Goal: Information Seeking & Learning: Learn about a topic

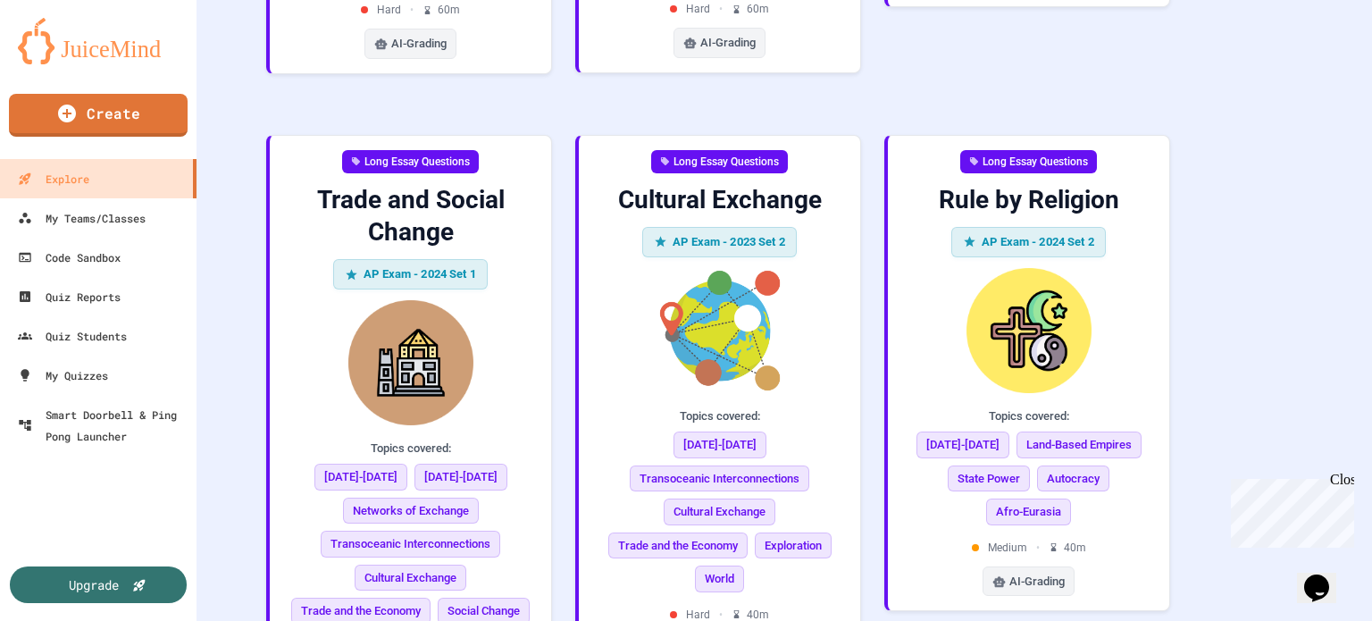
scroll to position [5927, 0]
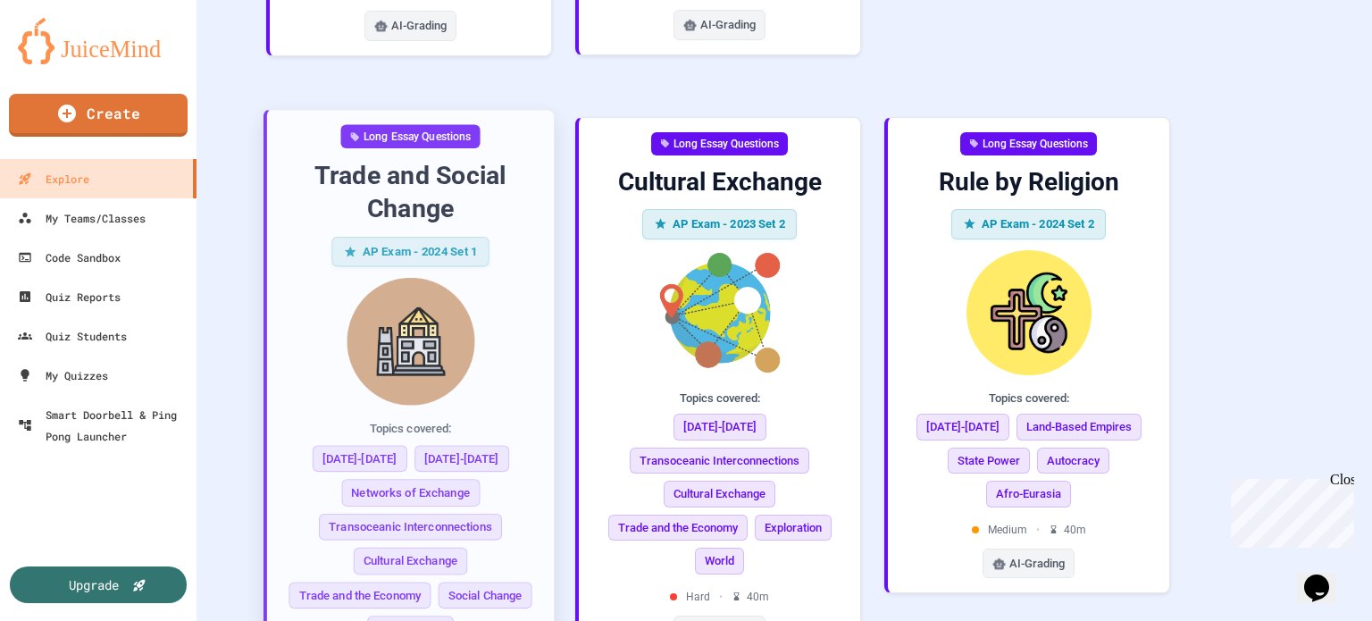
click at [513, 420] on div "Topics covered: [DATE]-[DATE] [DATE]-[DATE] Networks of Exchange Transoceanic I…" at bounding box center [410, 531] width 258 height 222
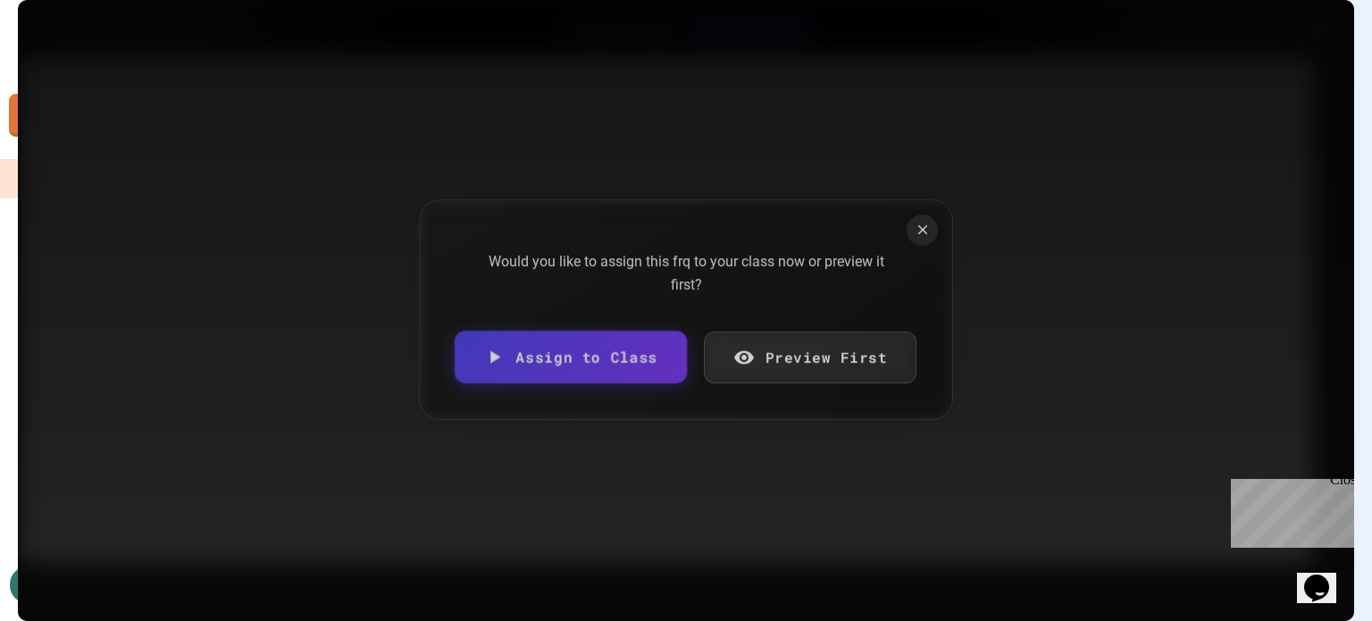
click at [808, 345] on link "Preview First" at bounding box center [810, 357] width 213 height 52
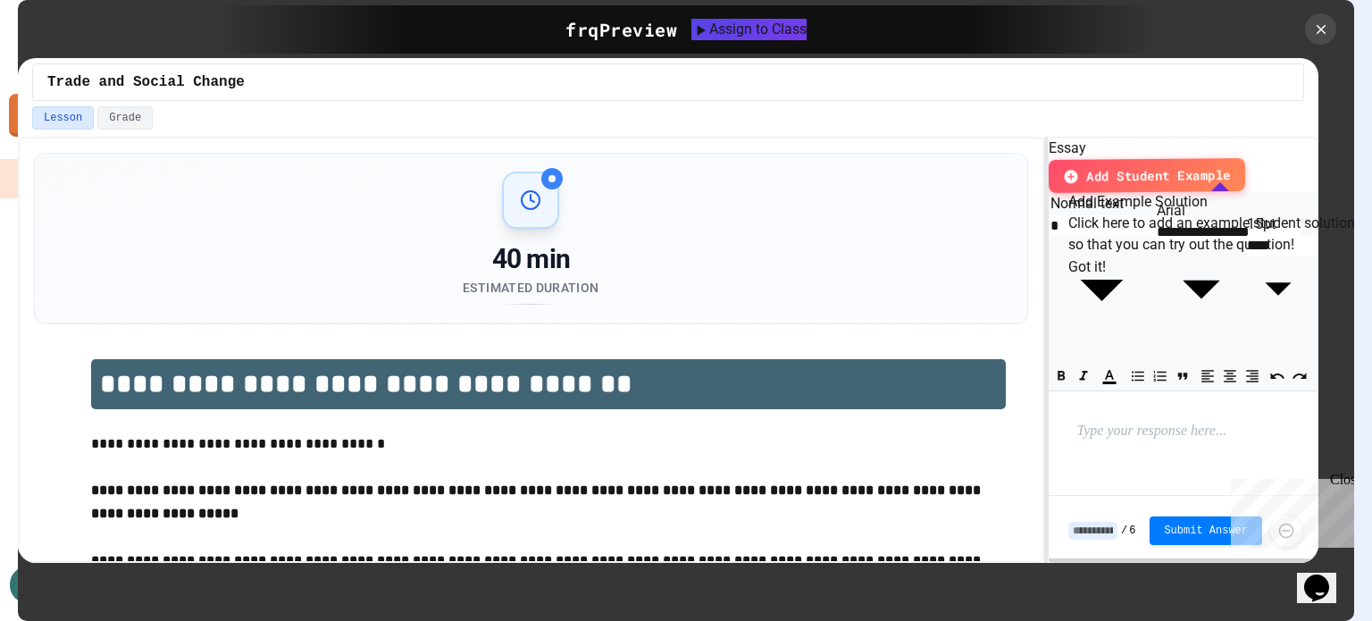
click at [1106, 278] on button "Got it!" at bounding box center [1087, 266] width 38 height 21
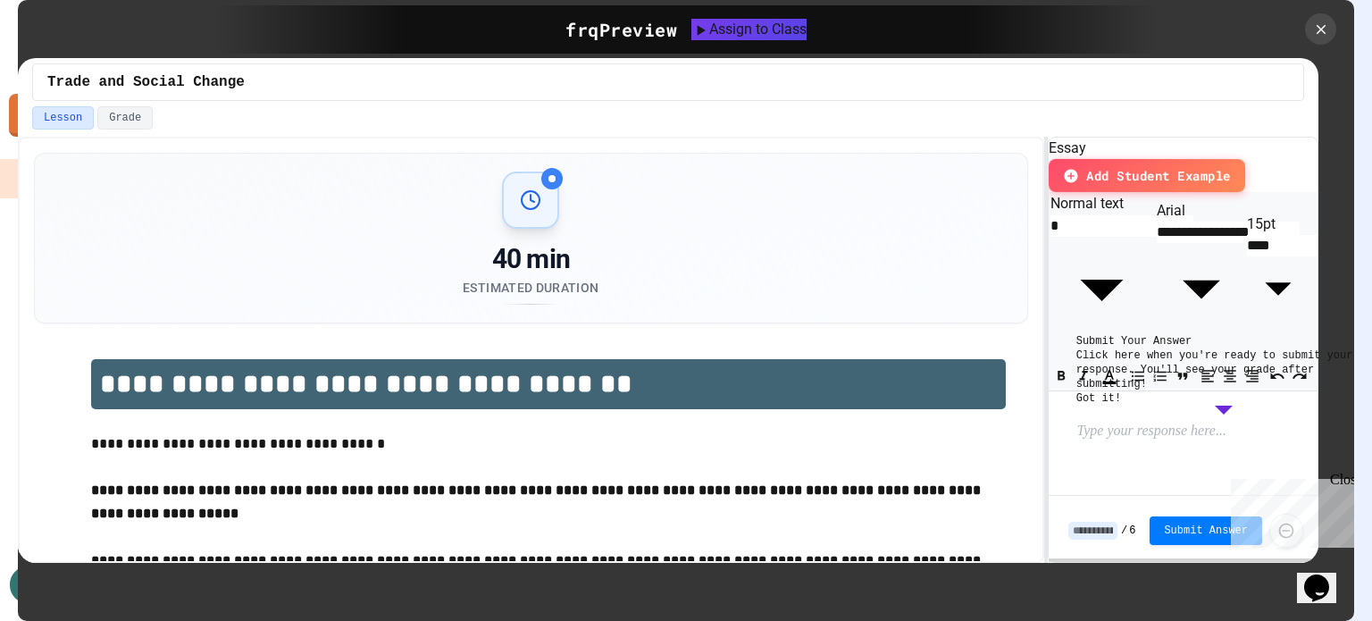
click at [1121, 406] on button "Got it!" at bounding box center [1098, 398] width 45 height 14
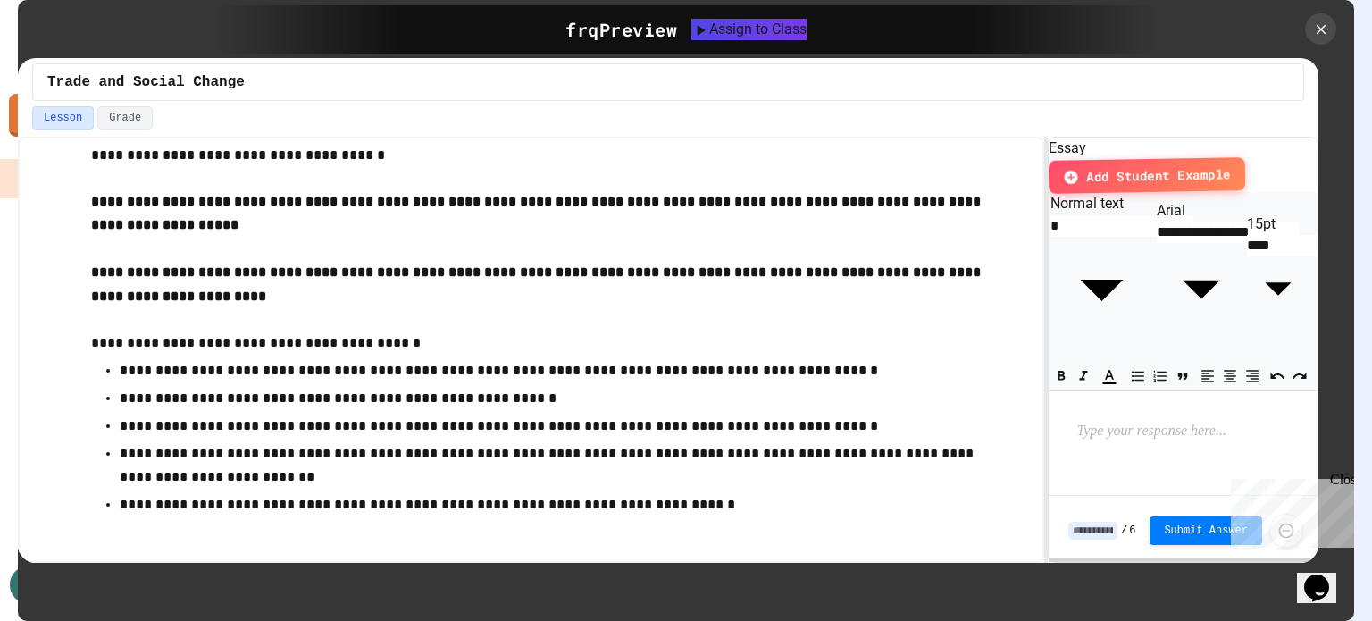
scroll to position [329, 0]
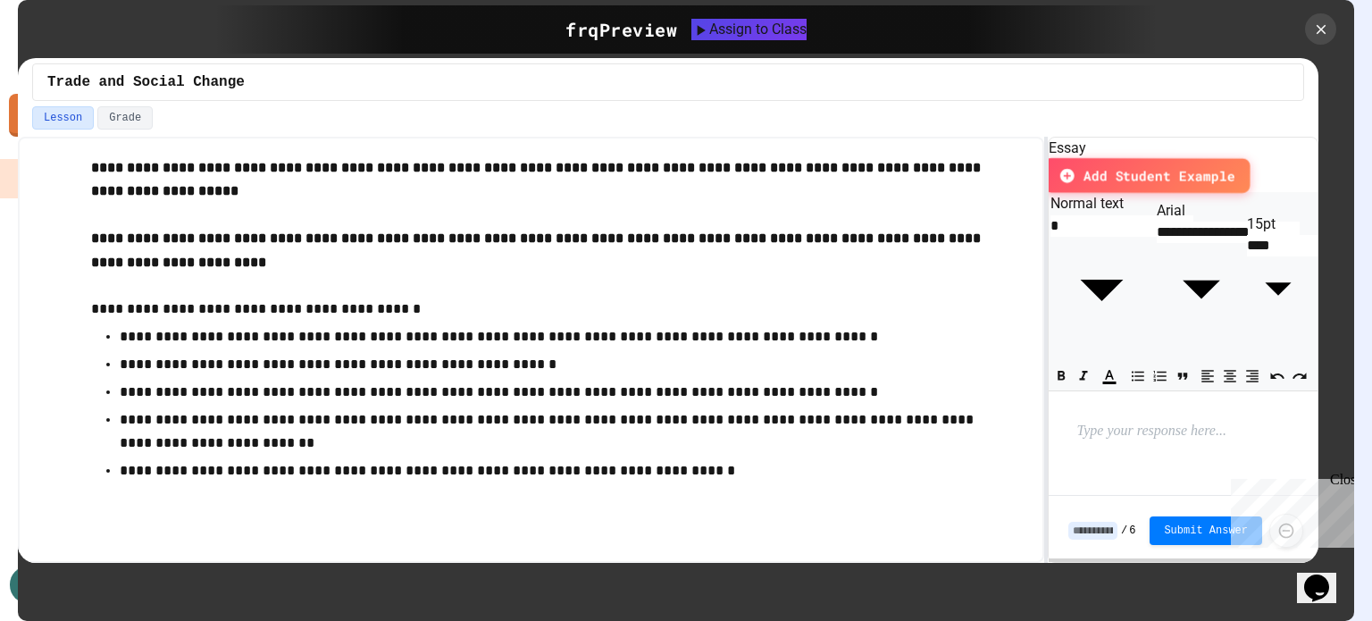
click at [1220, 174] on button "Add Student Example" at bounding box center [1146, 175] width 206 height 35
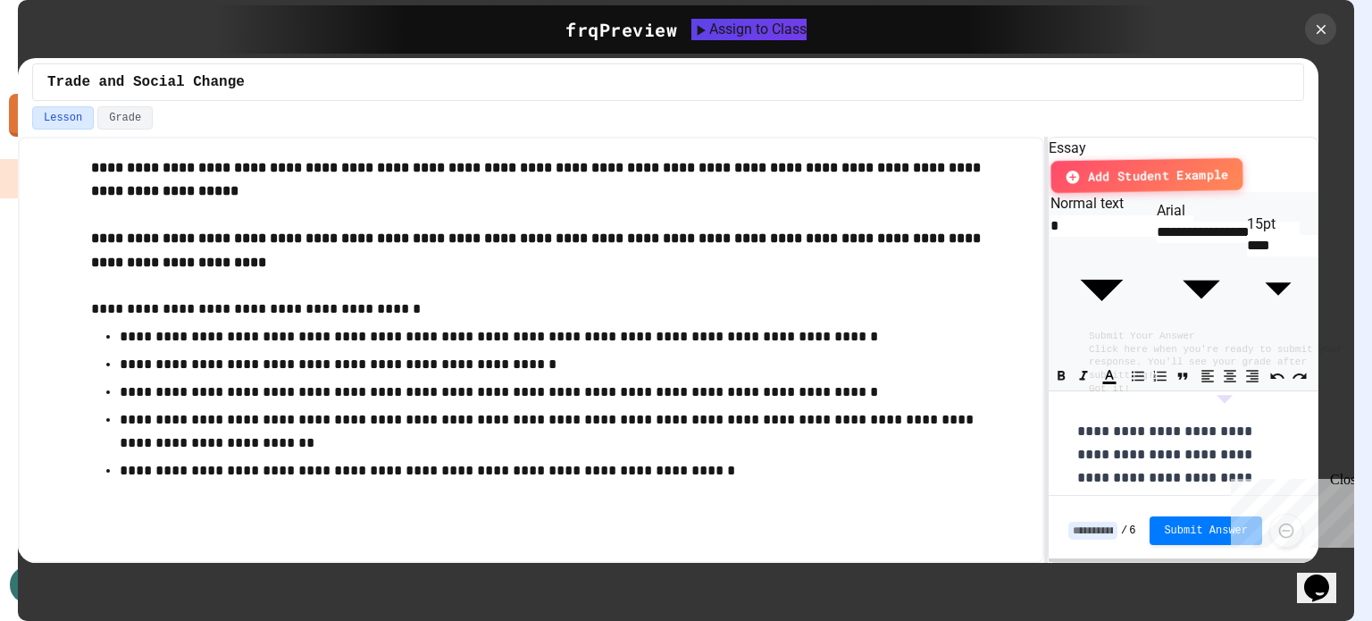
scroll to position [1622, 0]
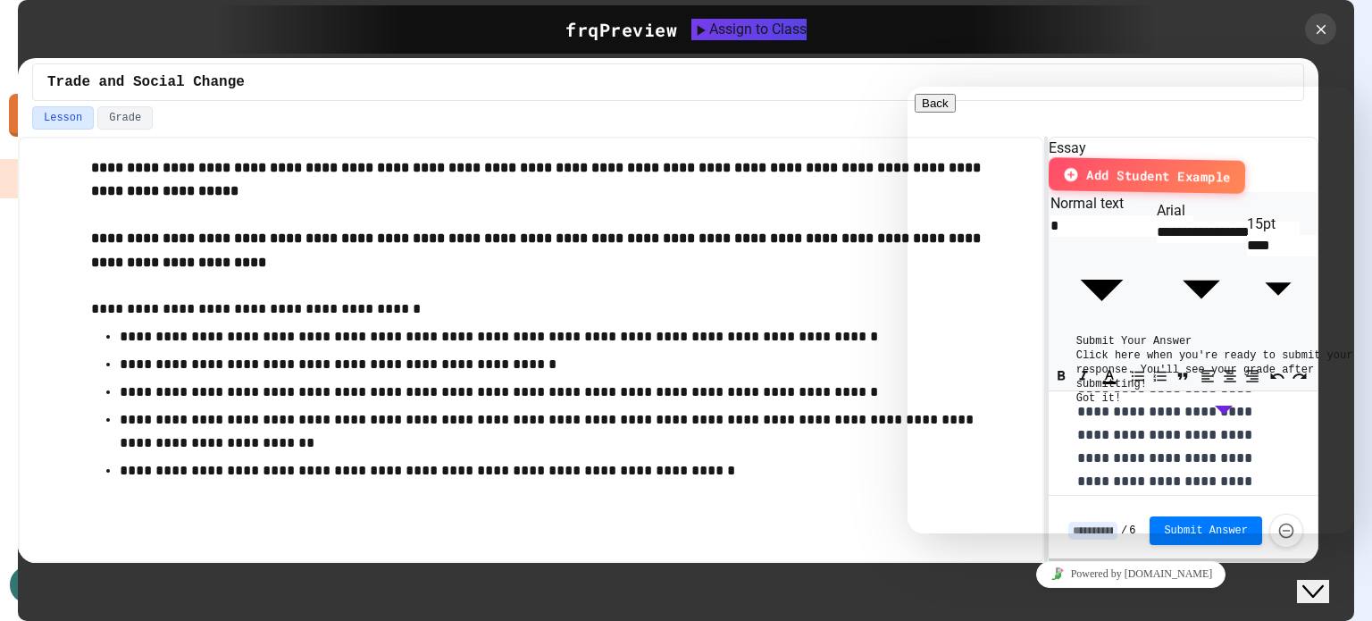
click at [1315, 585] on icon "Chat widget" at bounding box center [1312, 591] width 21 height 13
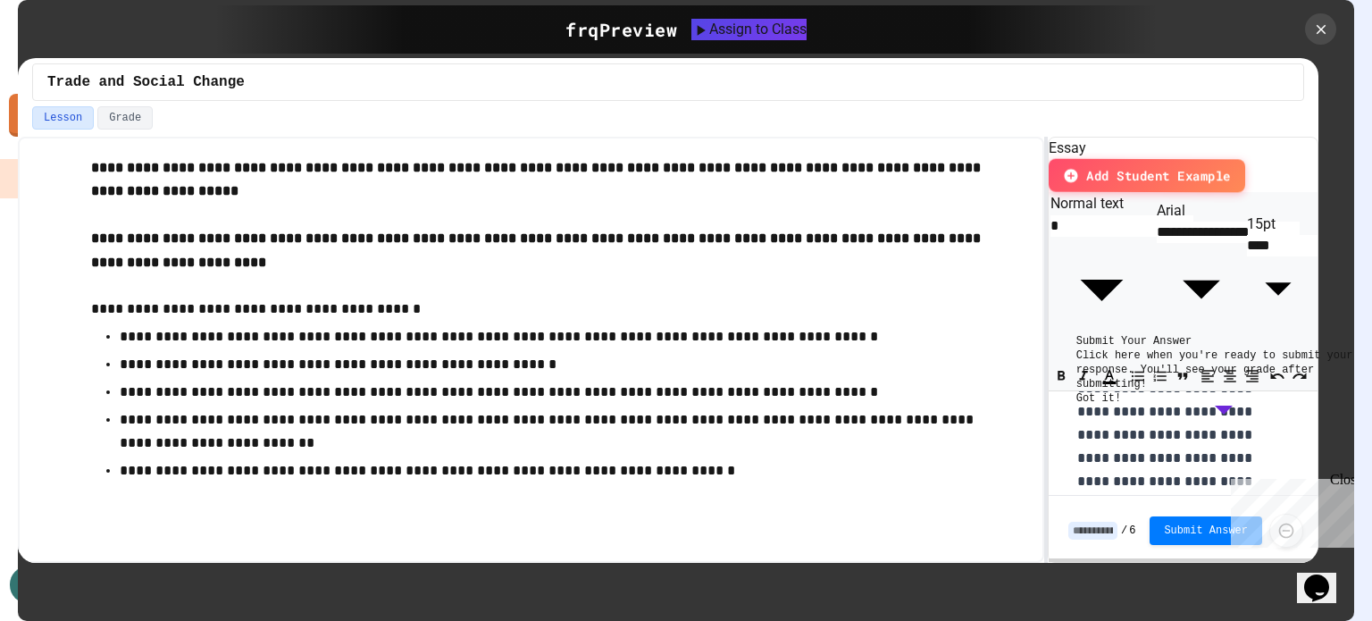
click at [1343, 482] on div "Close" at bounding box center [1341, 483] width 22 height 22
click at [1121, 406] on button "Got it!" at bounding box center [1098, 398] width 45 height 14
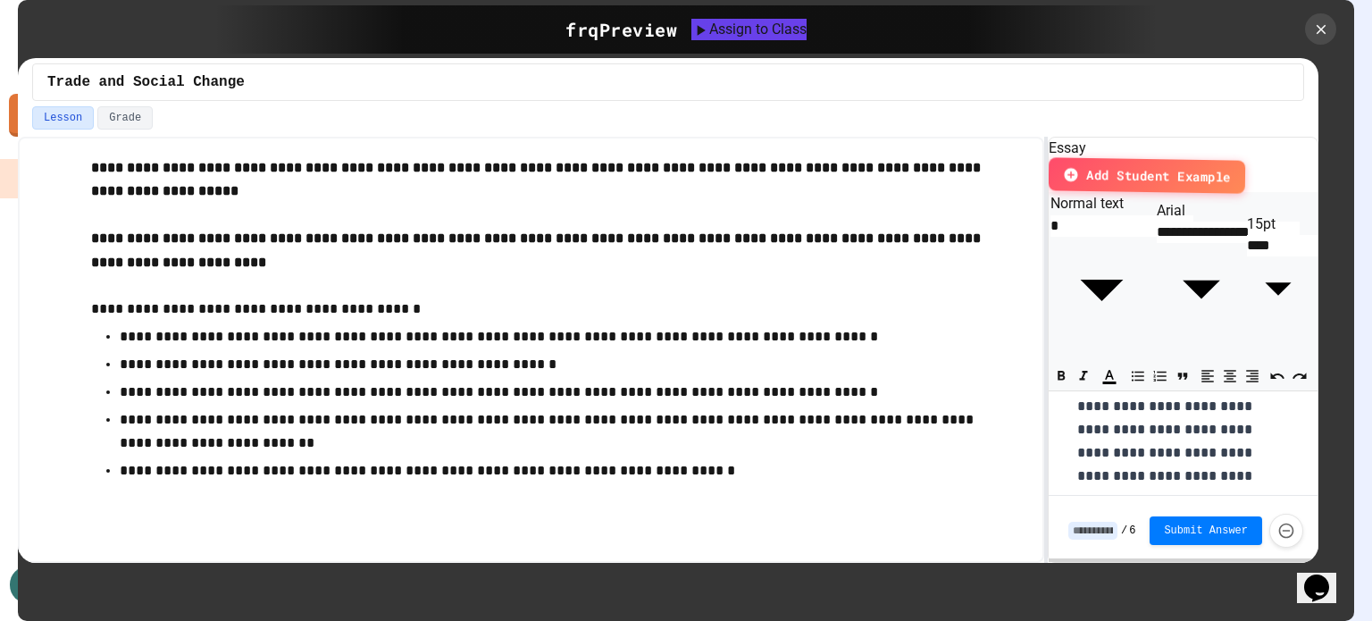
scroll to position [78, 0]
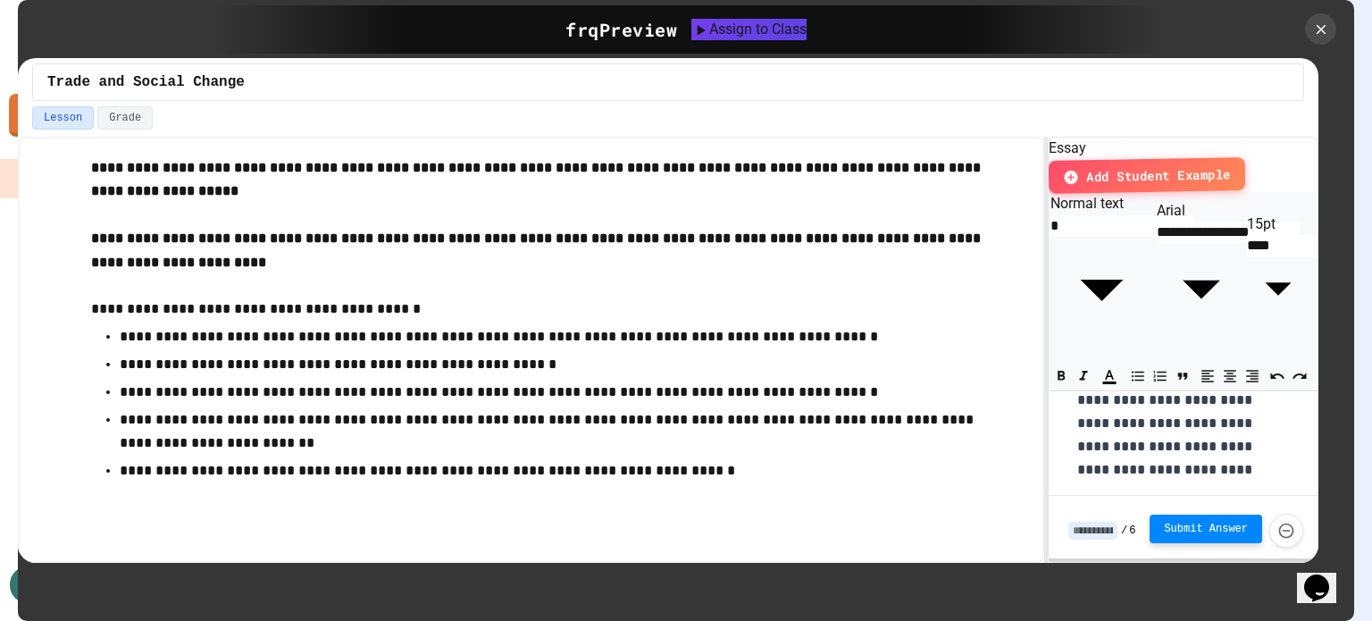
click at [1208, 534] on span "Submit Answer" at bounding box center [1206, 529] width 84 height 14
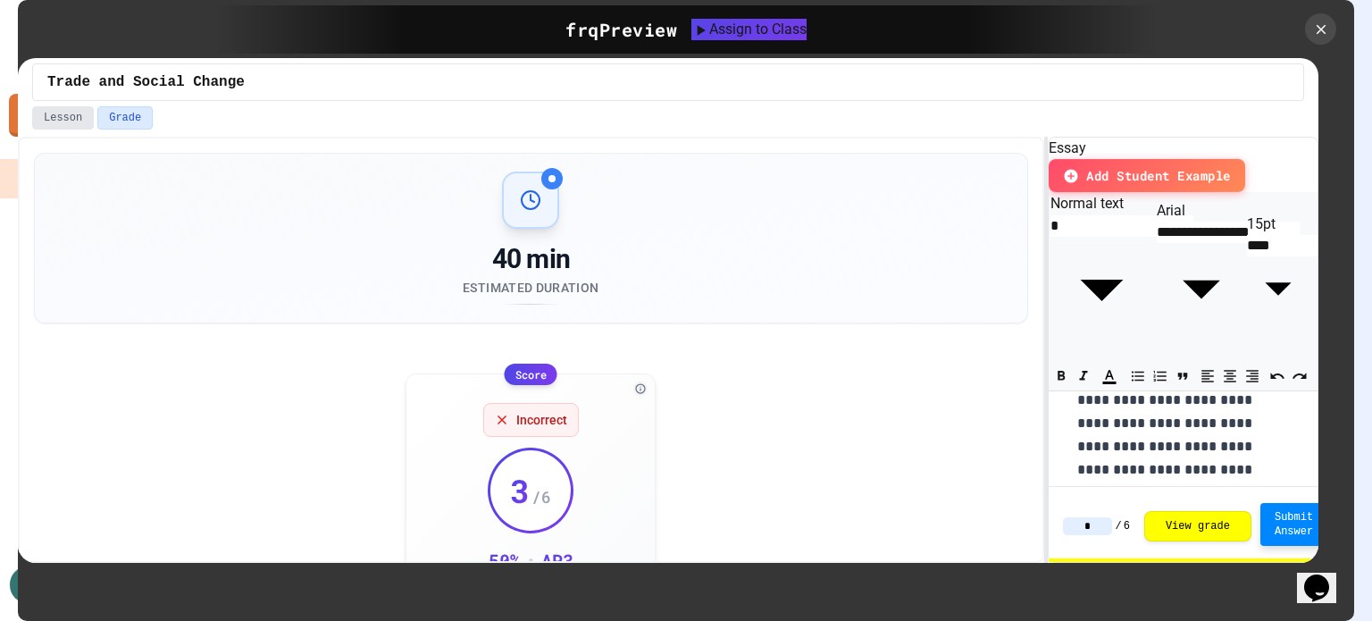
click at [70, 115] on button "Lesson" at bounding box center [63, 117] width 62 height 23
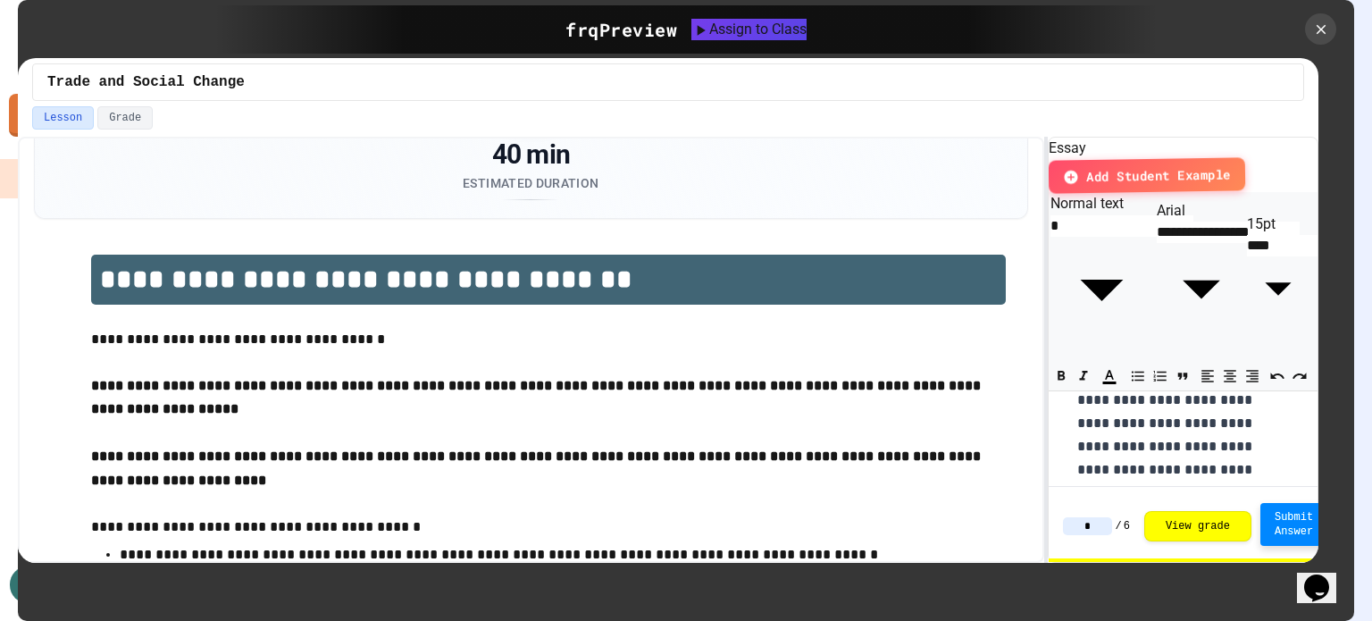
scroll to position [79, 0]
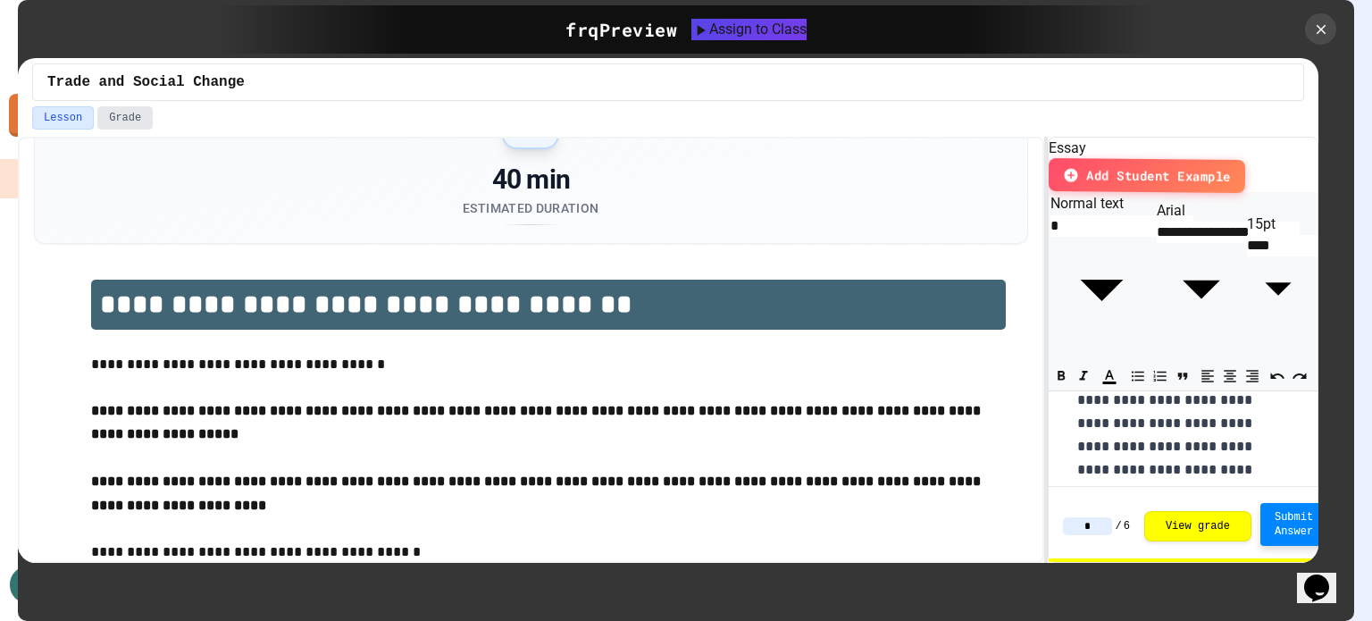
click at [129, 113] on button "Grade" at bounding box center [124, 117] width 55 height 23
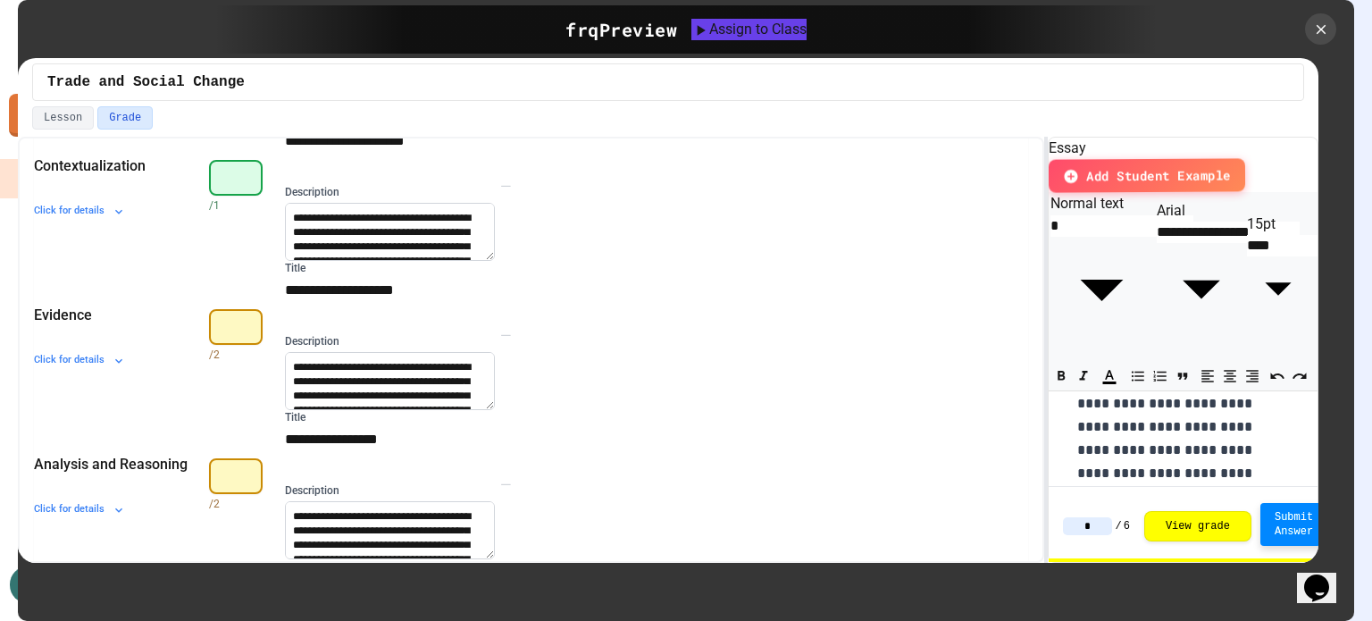
scroll to position [790, 0]
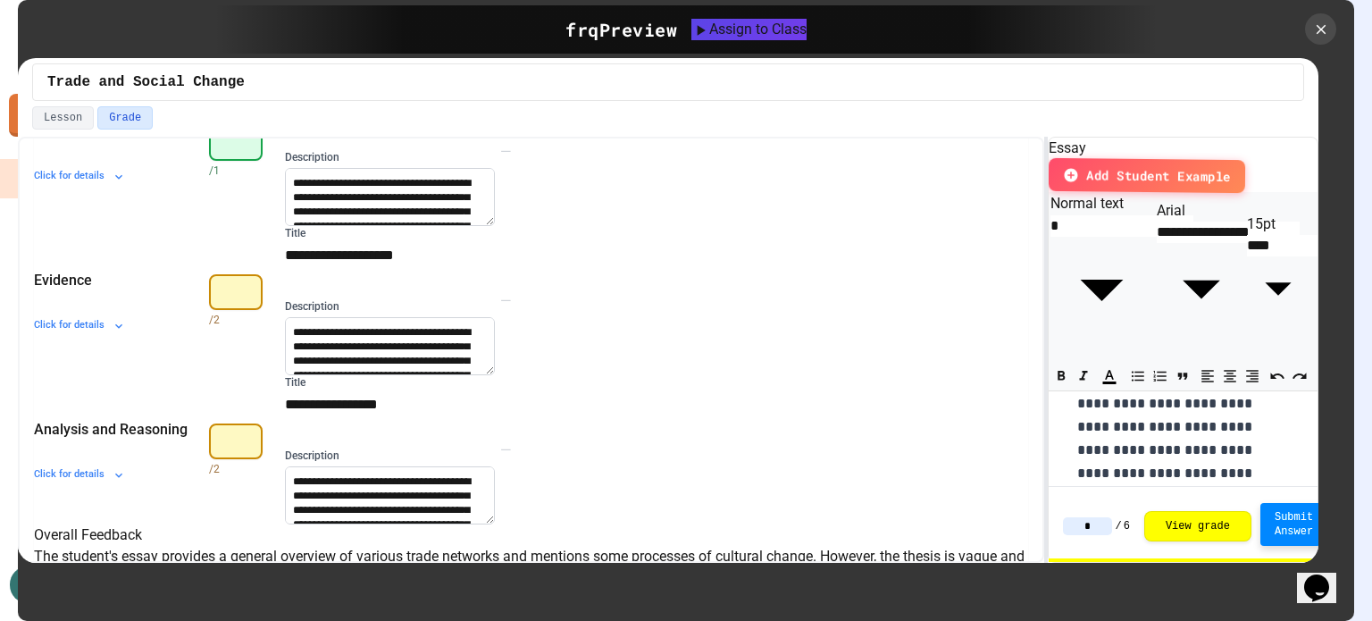
click at [126, 319] on icon at bounding box center [119, 326] width 14 height 14
click at [1222, 165] on span "Add Student Example" at bounding box center [1158, 175] width 151 height 21
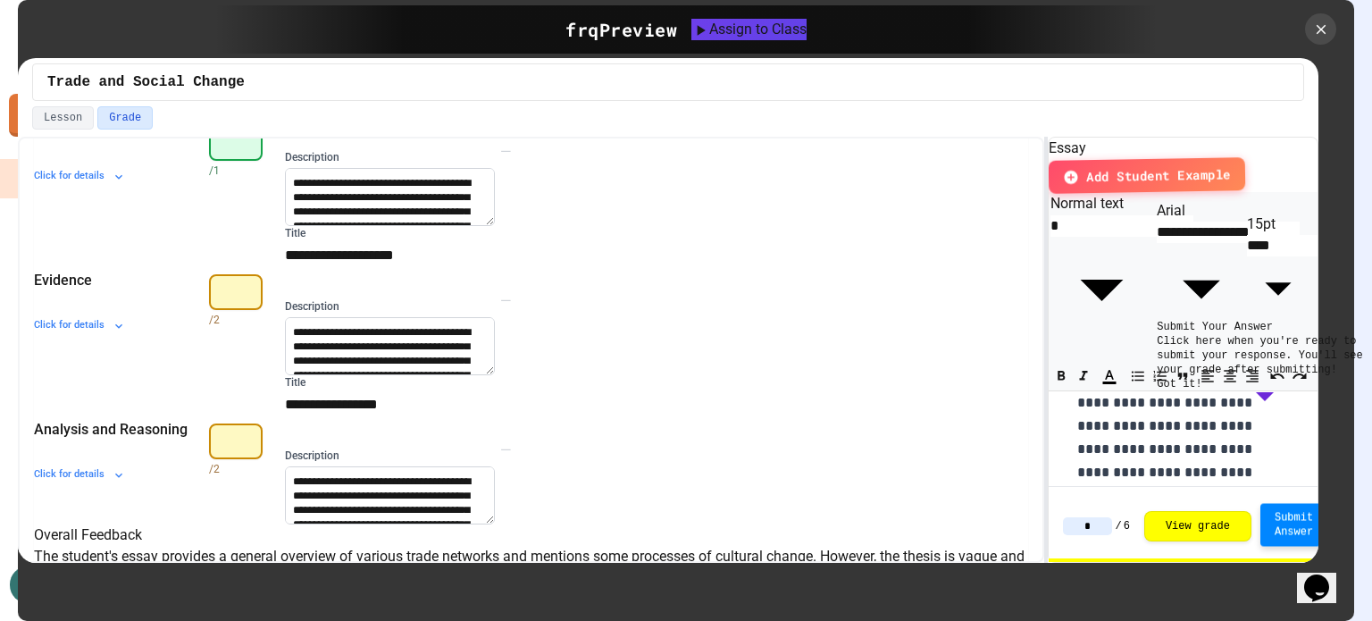
click at [1281, 523] on span "Submit Answer" at bounding box center [1294, 524] width 38 height 29
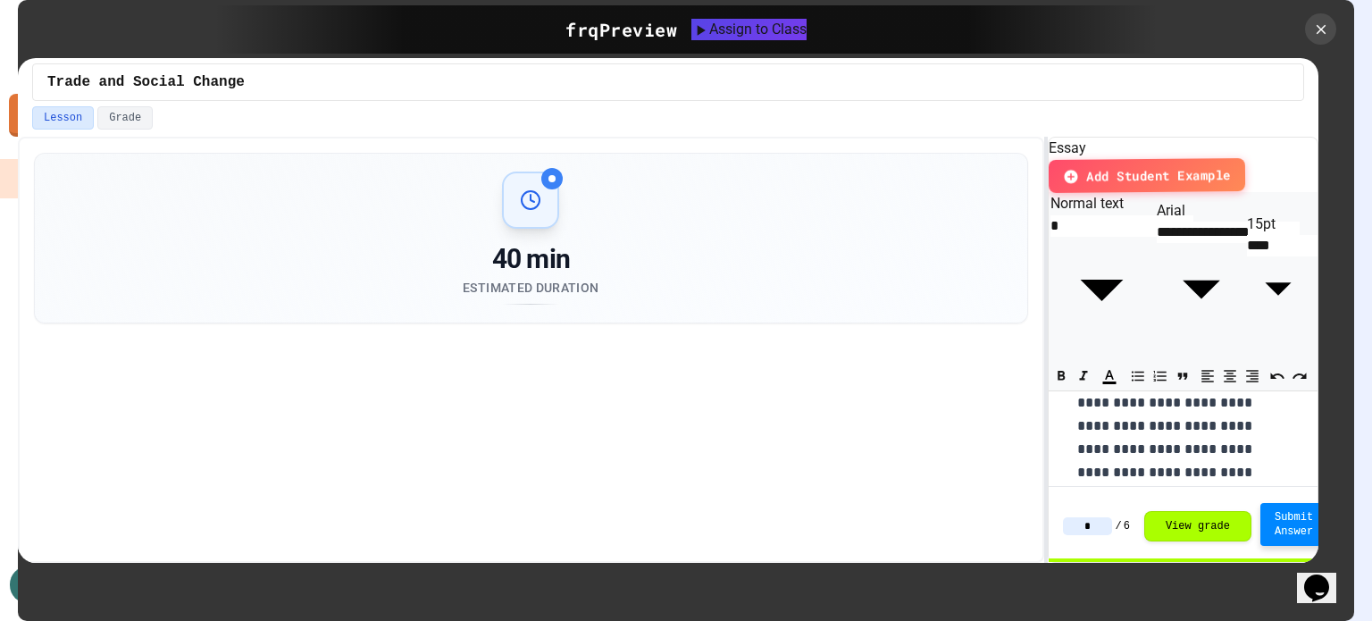
type input "*"
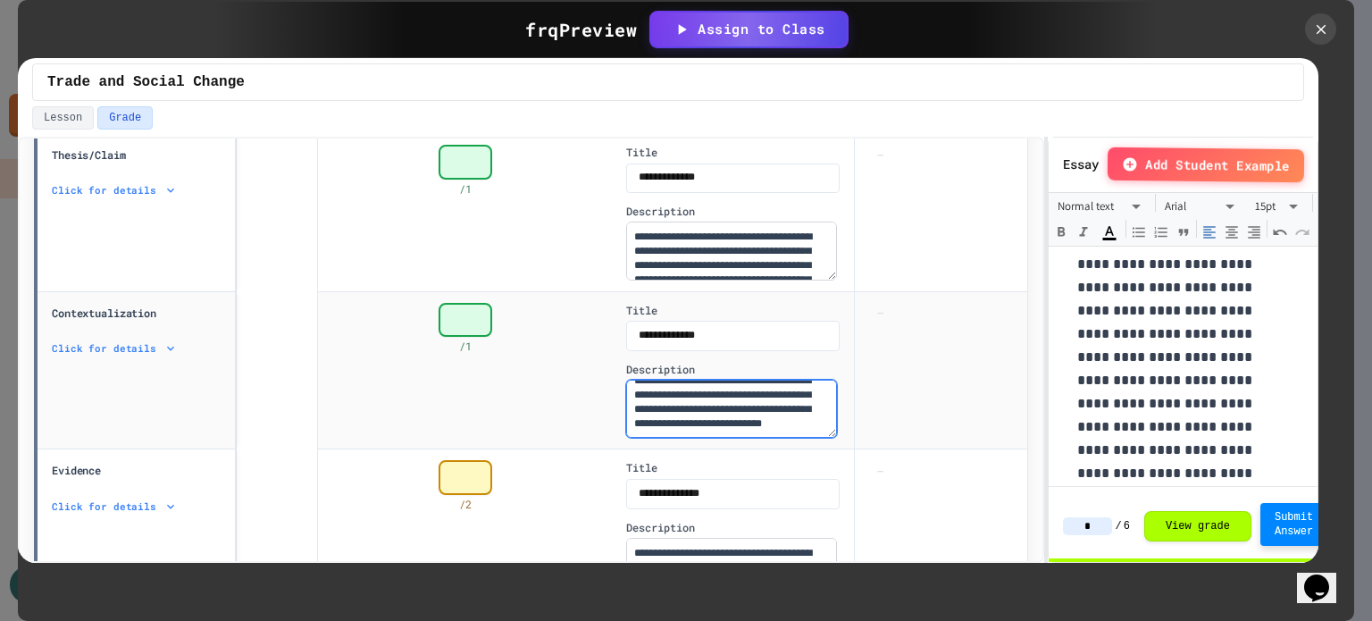
scroll to position [82, 0]
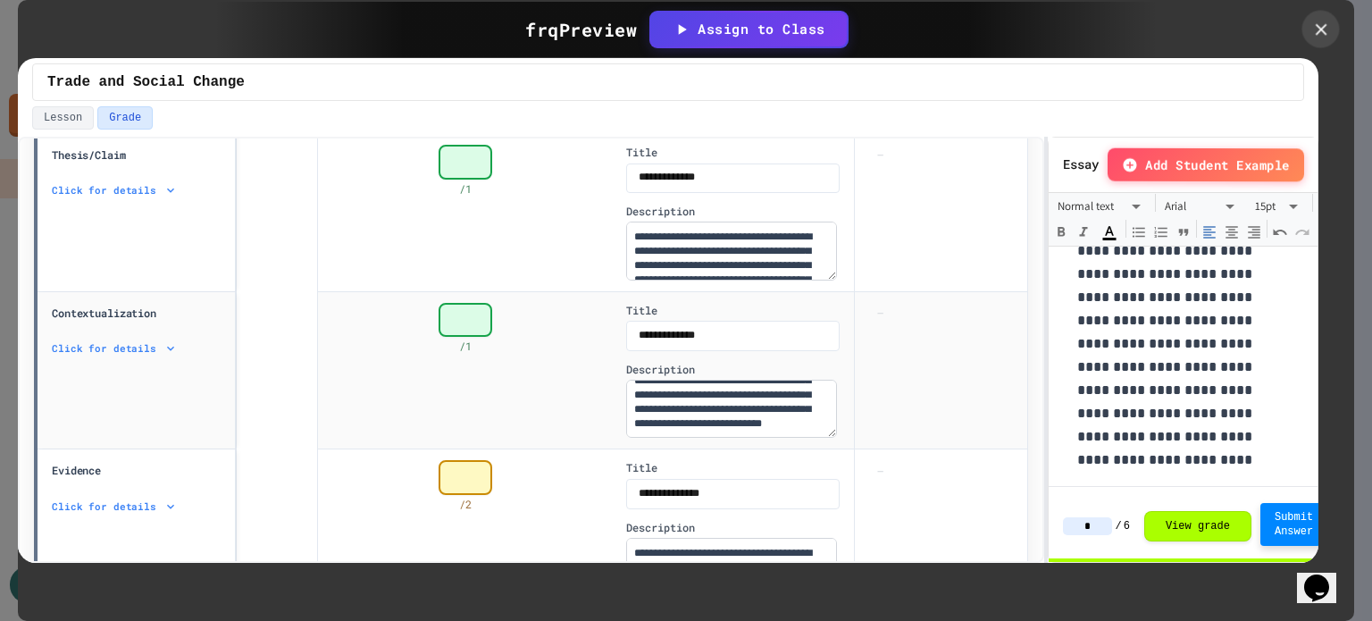
click at [1319, 38] on icon at bounding box center [1321, 30] width 20 height 20
